Goal: Transaction & Acquisition: Purchase product/service

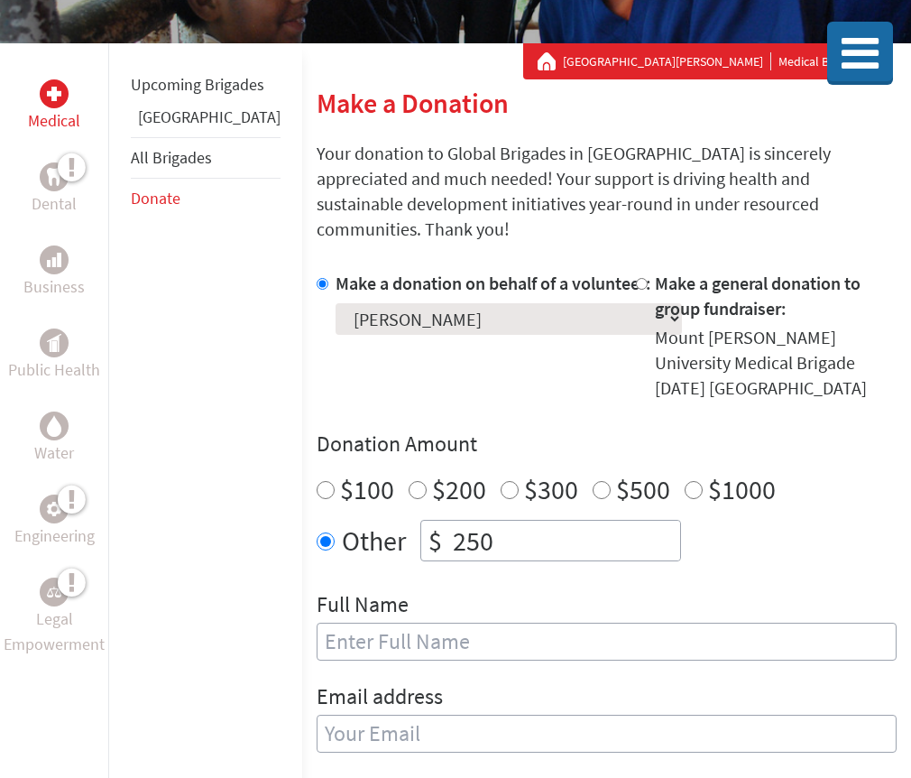
scroll to position [239, 0]
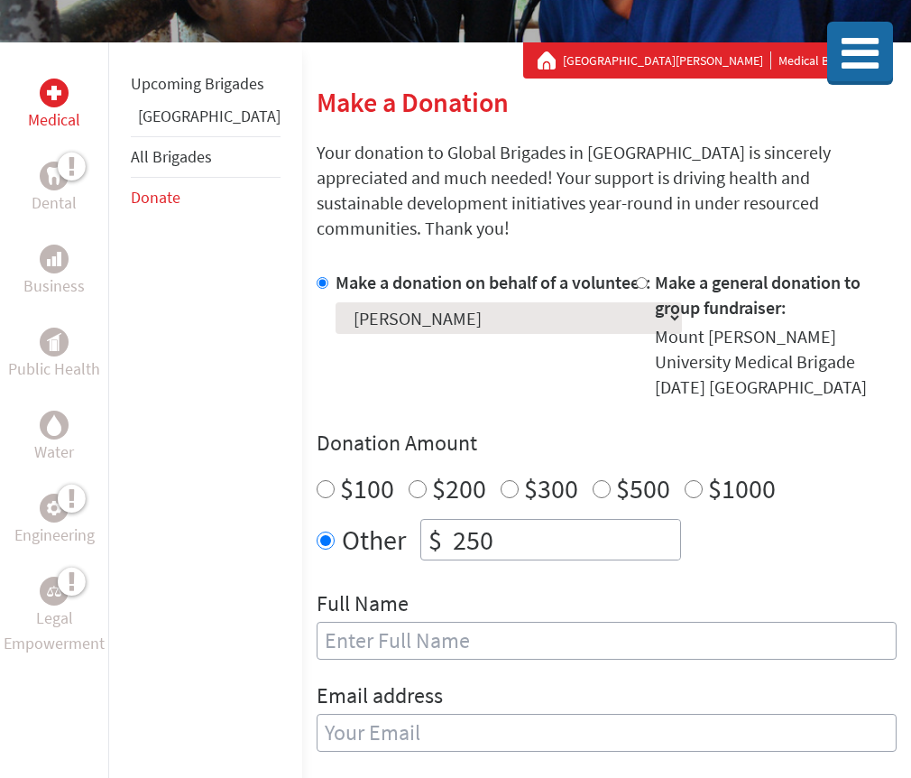
click at [436, 518] on div "Make a donation on behalf of a volunteer: Select a volunteer... [PERSON_NAME] […" at bounding box center [607, 521] width 580 height 503
click at [449, 520] on input "250" at bounding box center [564, 540] width 231 height 40
click at [605, 520] on input "249" at bounding box center [564, 540] width 231 height 40
type input "250"
click at [605, 520] on input "250" at bounding box center [564, 540] width 231 height 40
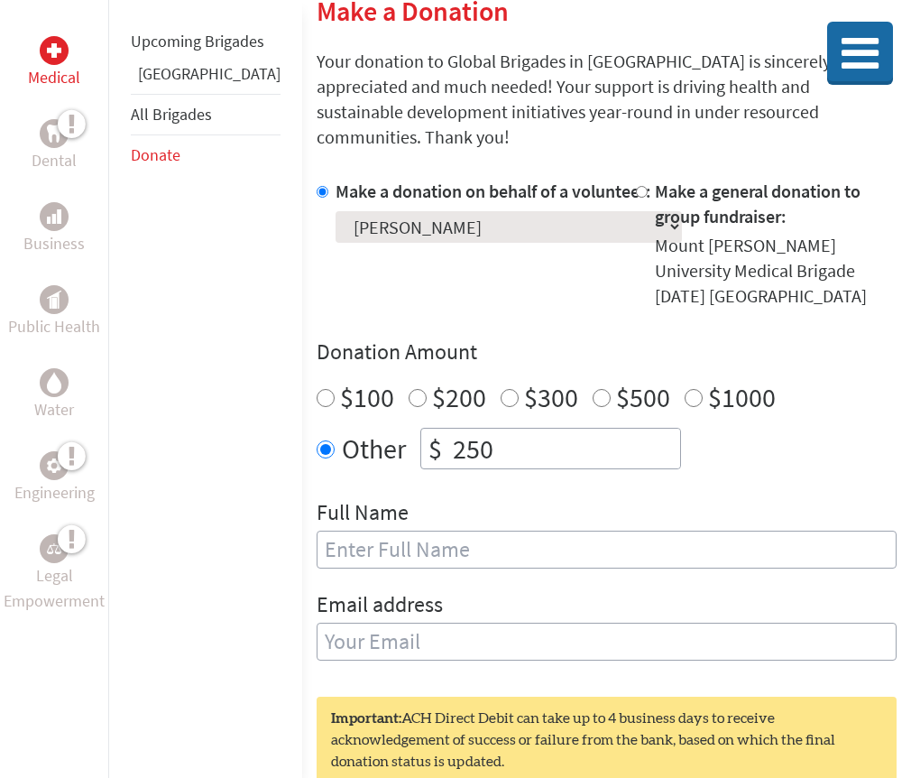
scroll to position [338, 0]
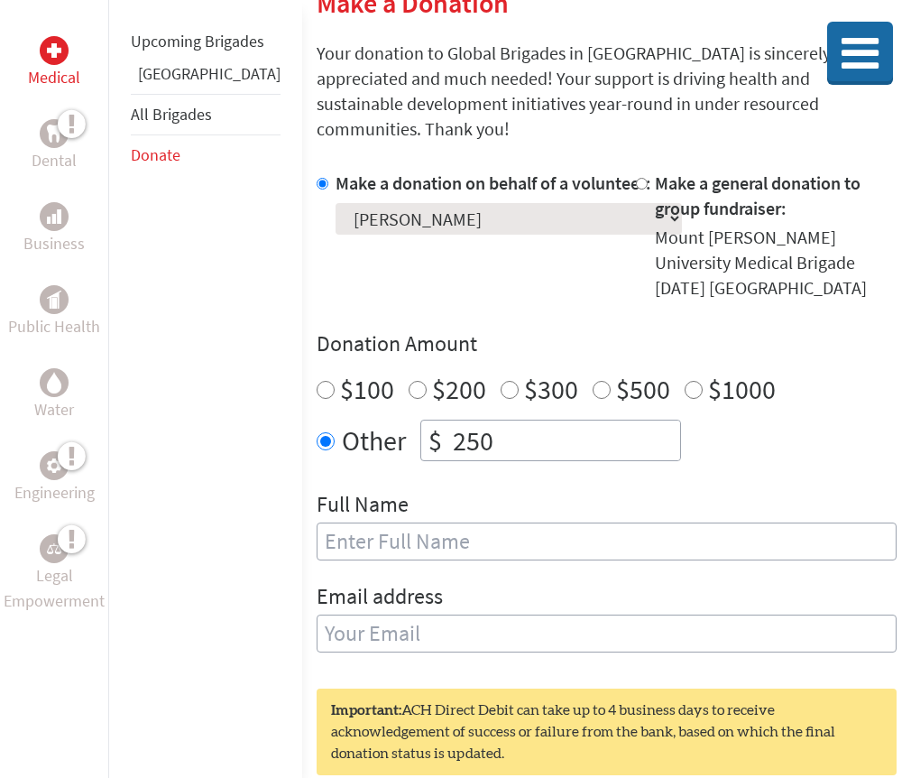
click at [341, 522] on input "text" at bounding box center [607, 541] width 580 height 38
type input "[PERSON_NAME]"
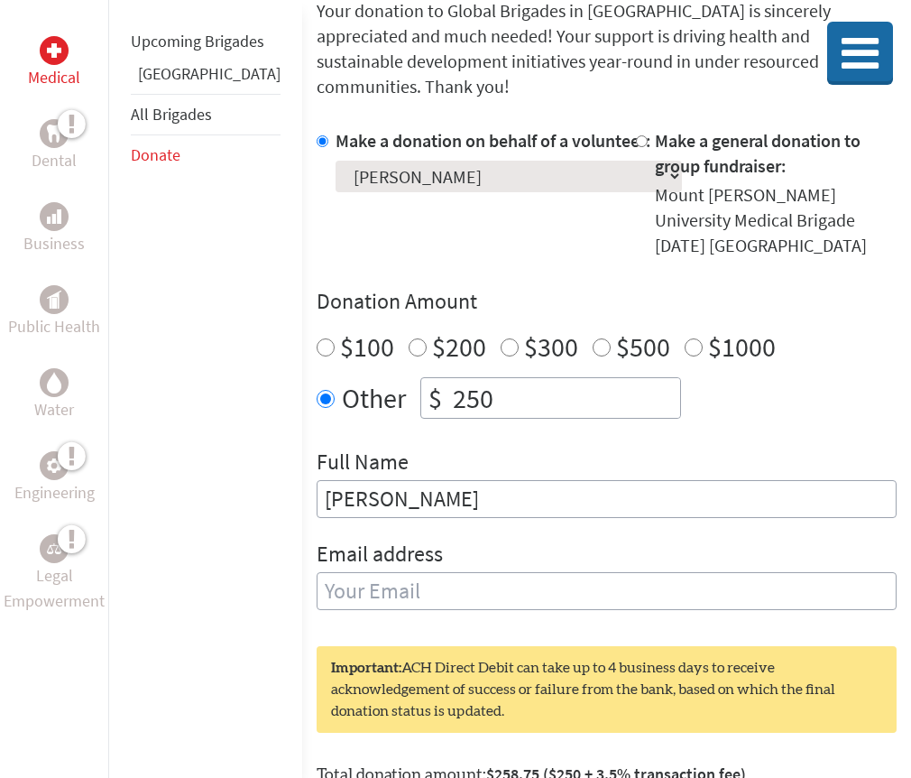
scroll to position [0, 0]
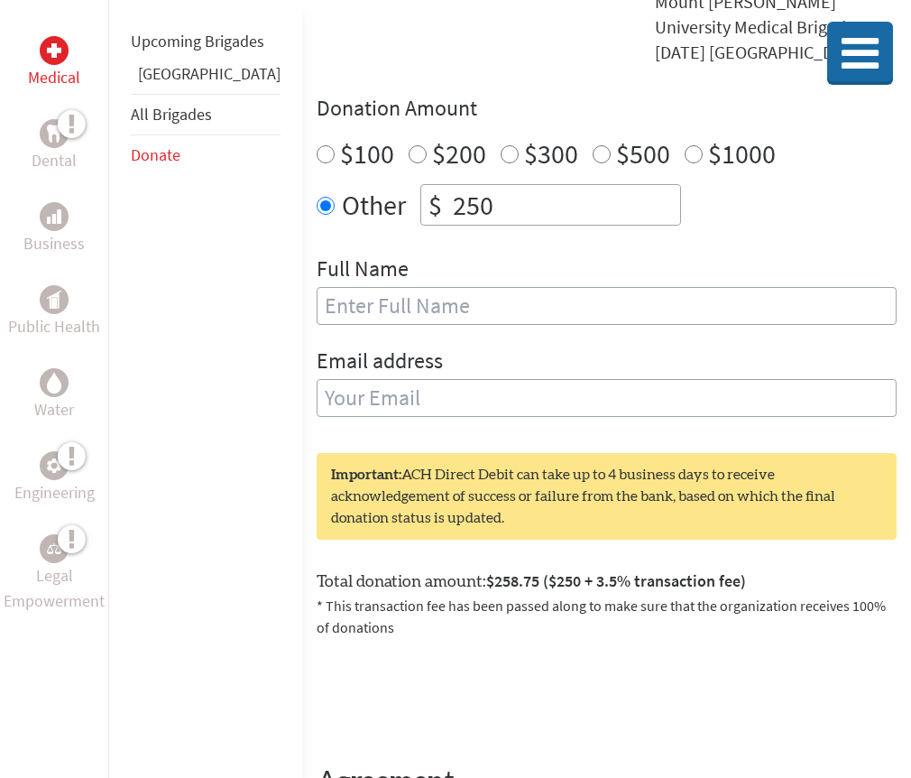
scroll to position [620, 0]
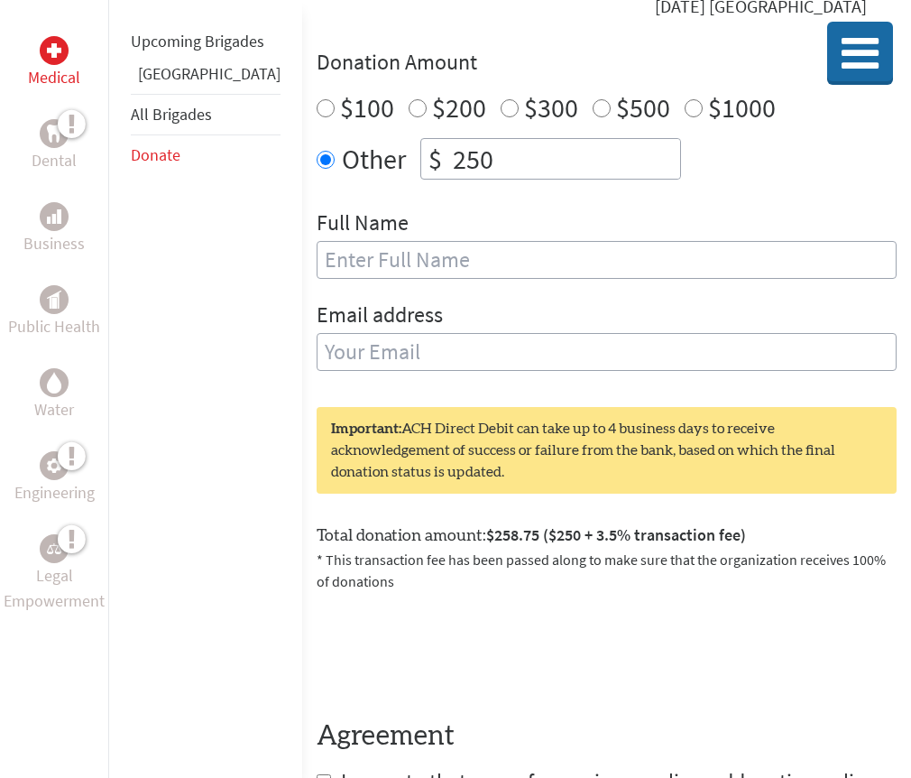
click at [419, 241] on input "text" at bounding box center [607, 260] width 580 height 38
type input "[PERSON_NAME]"
click at [386, 333] on input "email" at bounding box center [607, 352] width 580 height 38
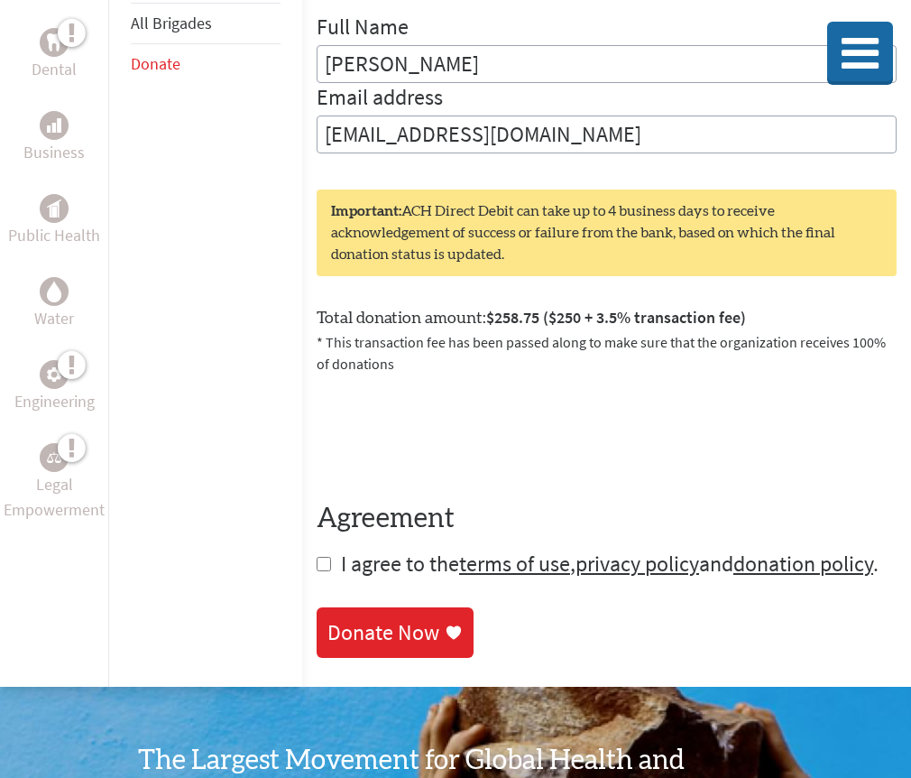
scroll to position [817, 0]
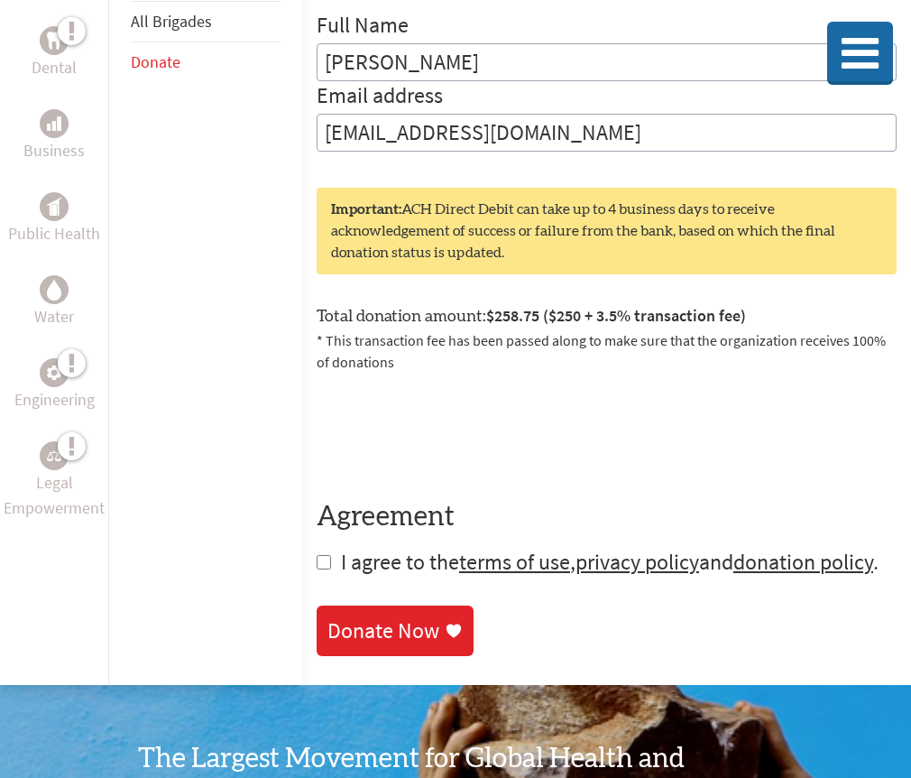
type input "bellapatey06@gmail.com"
click at [317, 465] on section "Make a Donation Your donation to Global Brigades in Canada is sincerely appreci…" at bounding box center [607, 81] width 580 height 1149
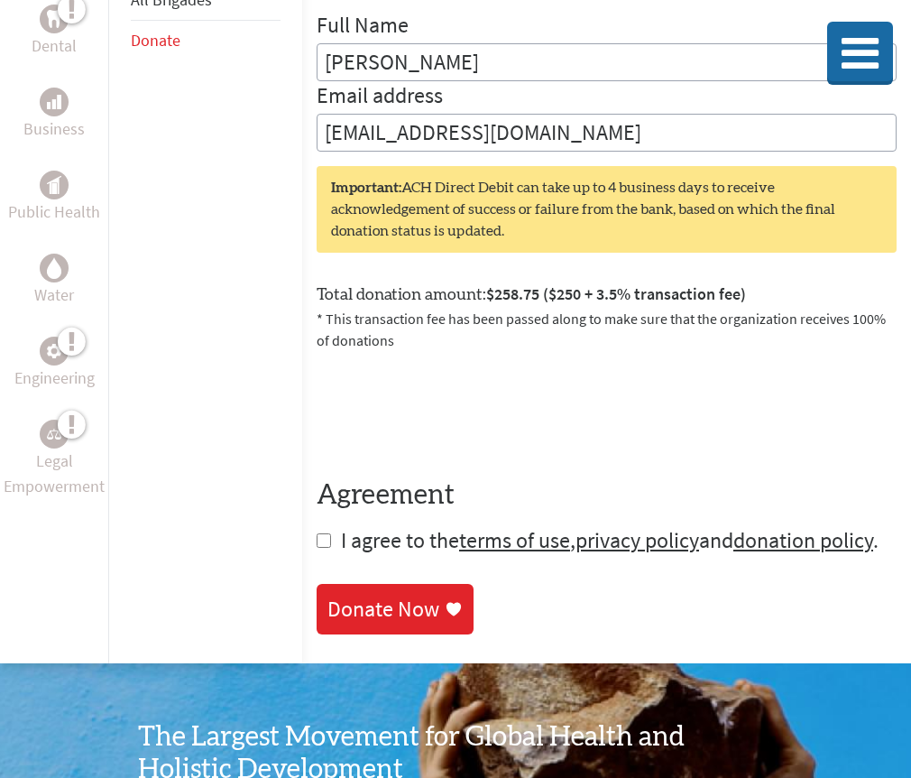
click at [317, 533] on input "checkbox" at bounding box center [324, 540] width 14 height 14
checkbox input "true"
click at [333, 596] on div "Donate Now" at bounding box center [384, 610] width 112 height 29
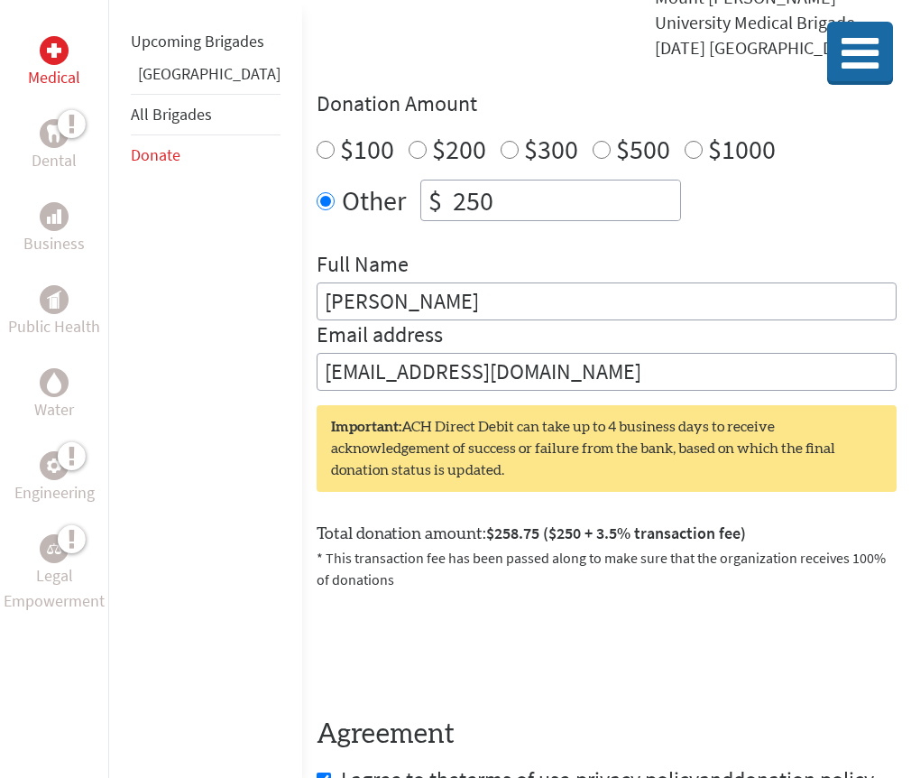
scroll to position [633, 0]
